Goal: Task Accomplishment & Management: Manage account settings

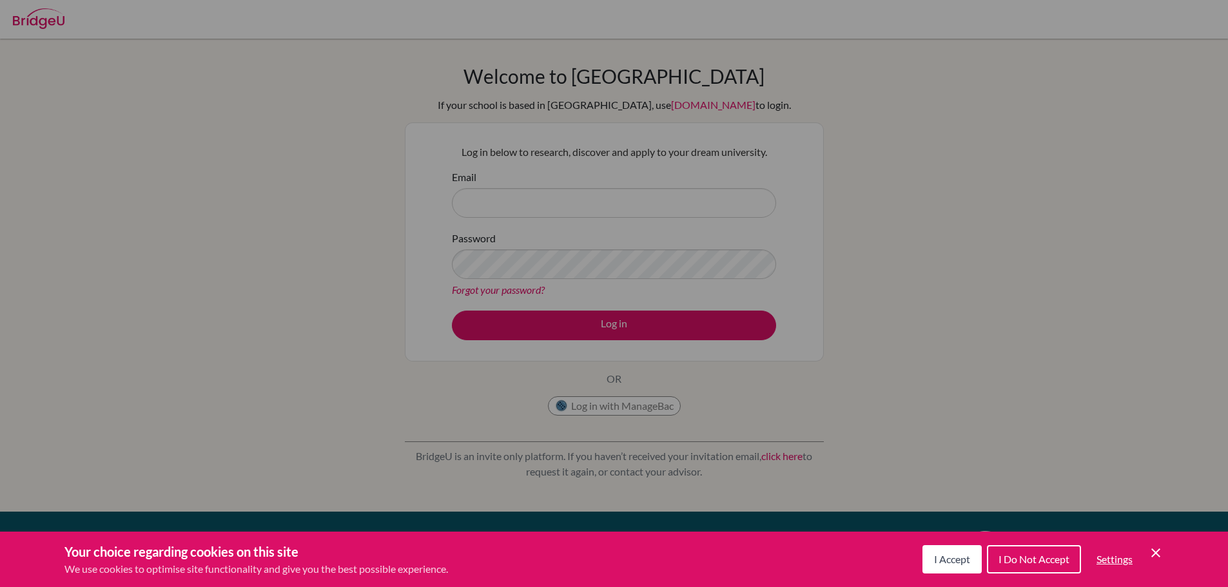
click at [950, 559] on span "I Accept" at bounding box center [952, 559] width 36 height 12
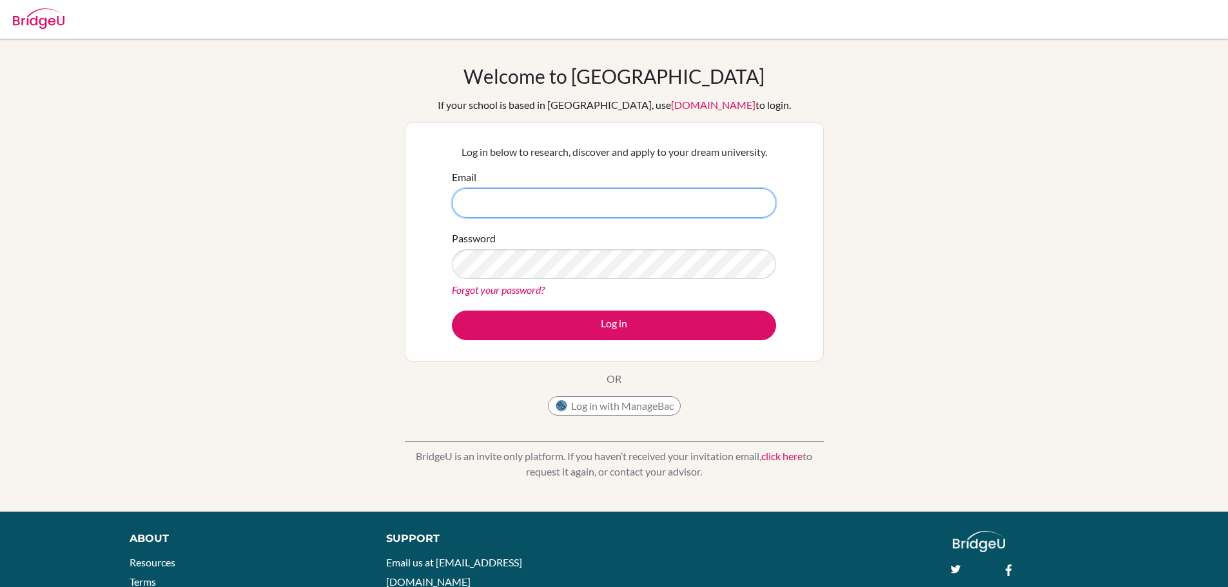
click at [558, 206] on input "Email" at bounding box center [614, 203] width 324 height 30
type input "[EMAIL_ADDRESS][DOMAIN_NAME]"
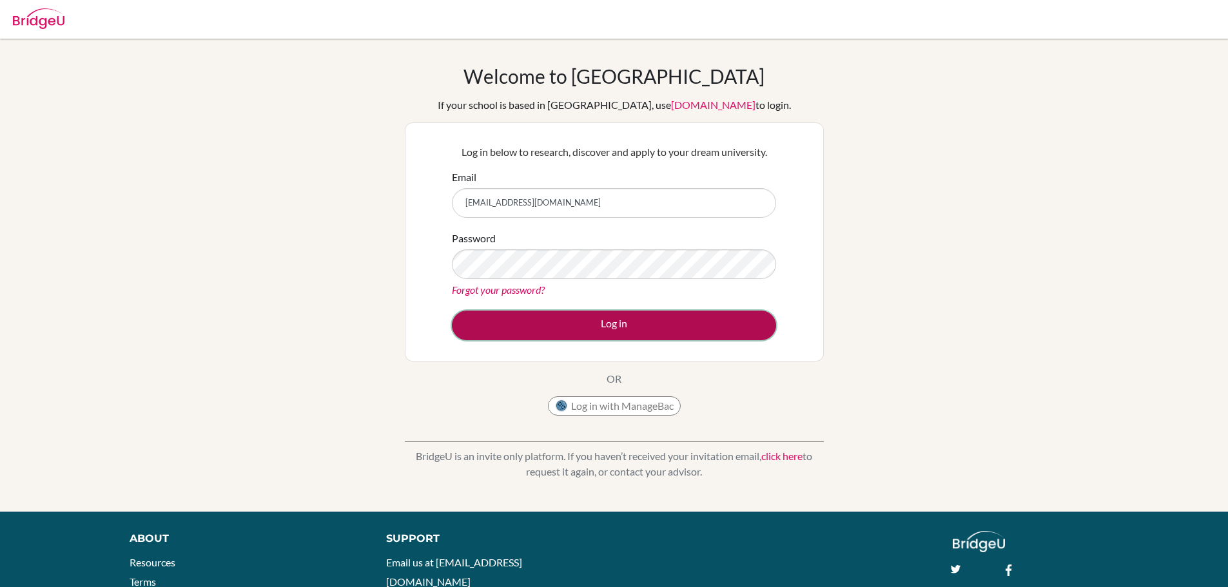
click at [592, 324] on button "Log in" at bounding box center [614, 326] width 324 height 30
click at [586, 328] on button "Log in" at bounding box center [614, 326] width 324 height 30
click at [653, 320] on button "Log in" at bounding box center [614, 326] width 324 height 30
click at [554, 321] on button "Log in" at bounding box center [614, 326] width 324 height 30
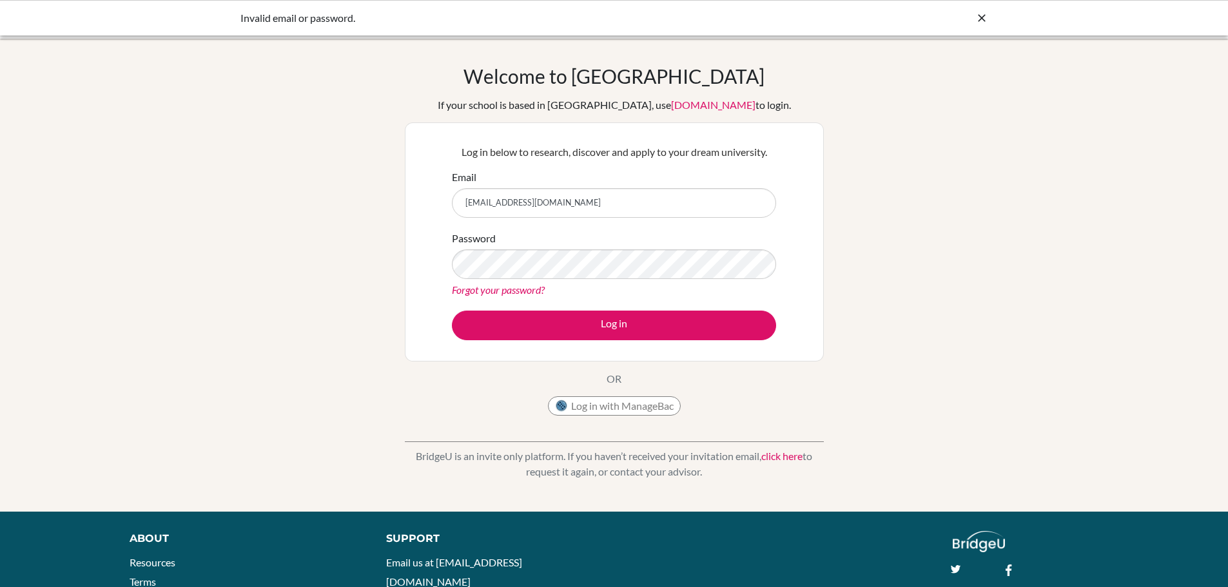
click at [982, 15] on icon at bounding box center [981, 18] width 13 height 13
click at [28, 19] on img at bounding box center [39, 18] width 52 height 21
click at [524, 205] on input "Email" at bounding box center [614, 203] width 324 height 30
type input "[EMAIL_ADDRESS][DOMAIN_NAME]"
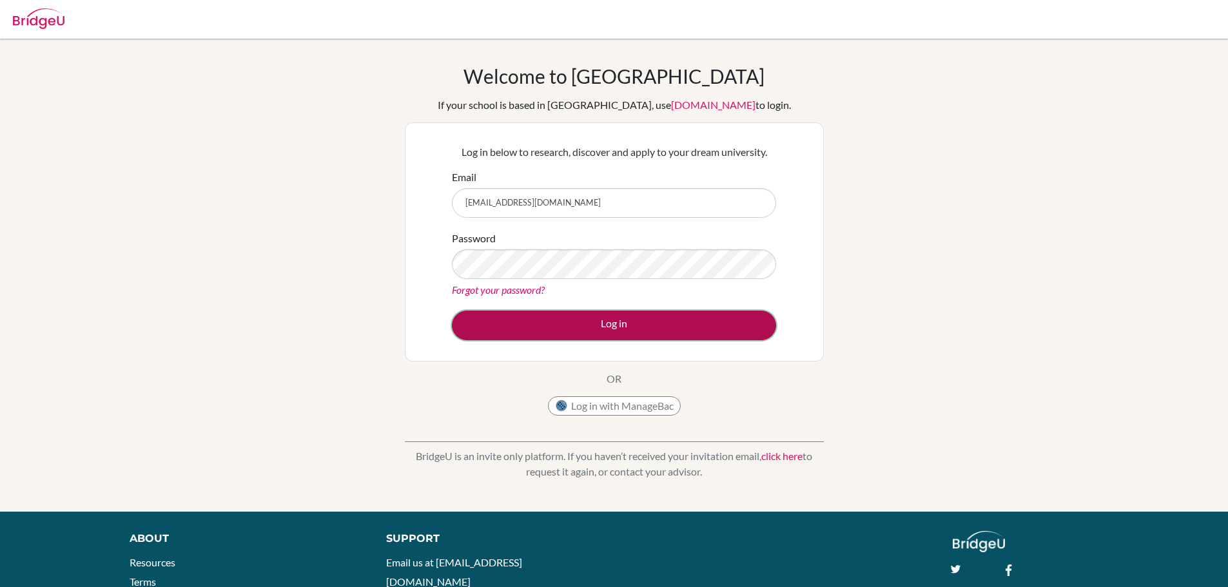
click at [597, 329] on button "Log in" at bounding box center [614, 326] width 324 height 30
